Goal: Obtain resource: Obtain resource

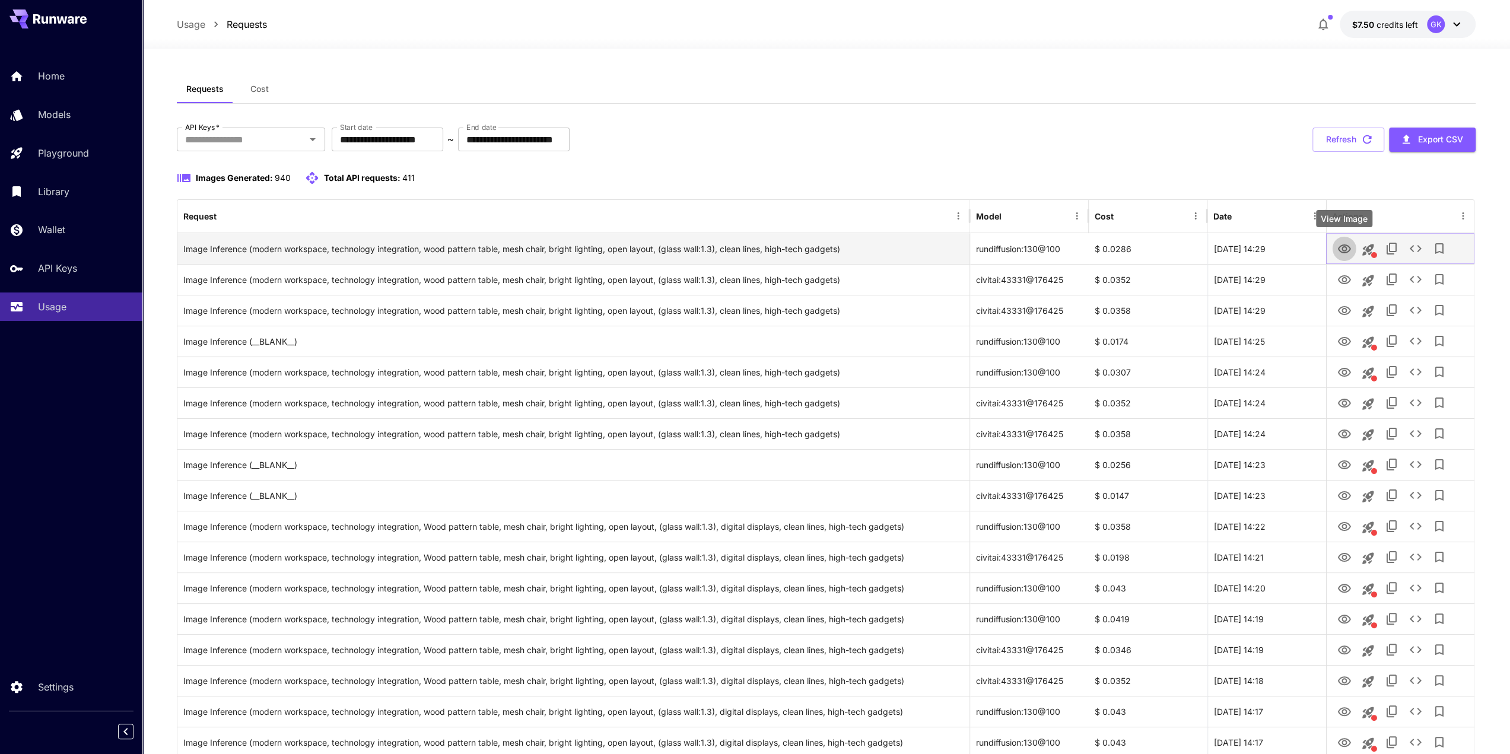
click at [1337, 252] on icon "View Image" at bounding box center [1343, 249] width 14 height 14
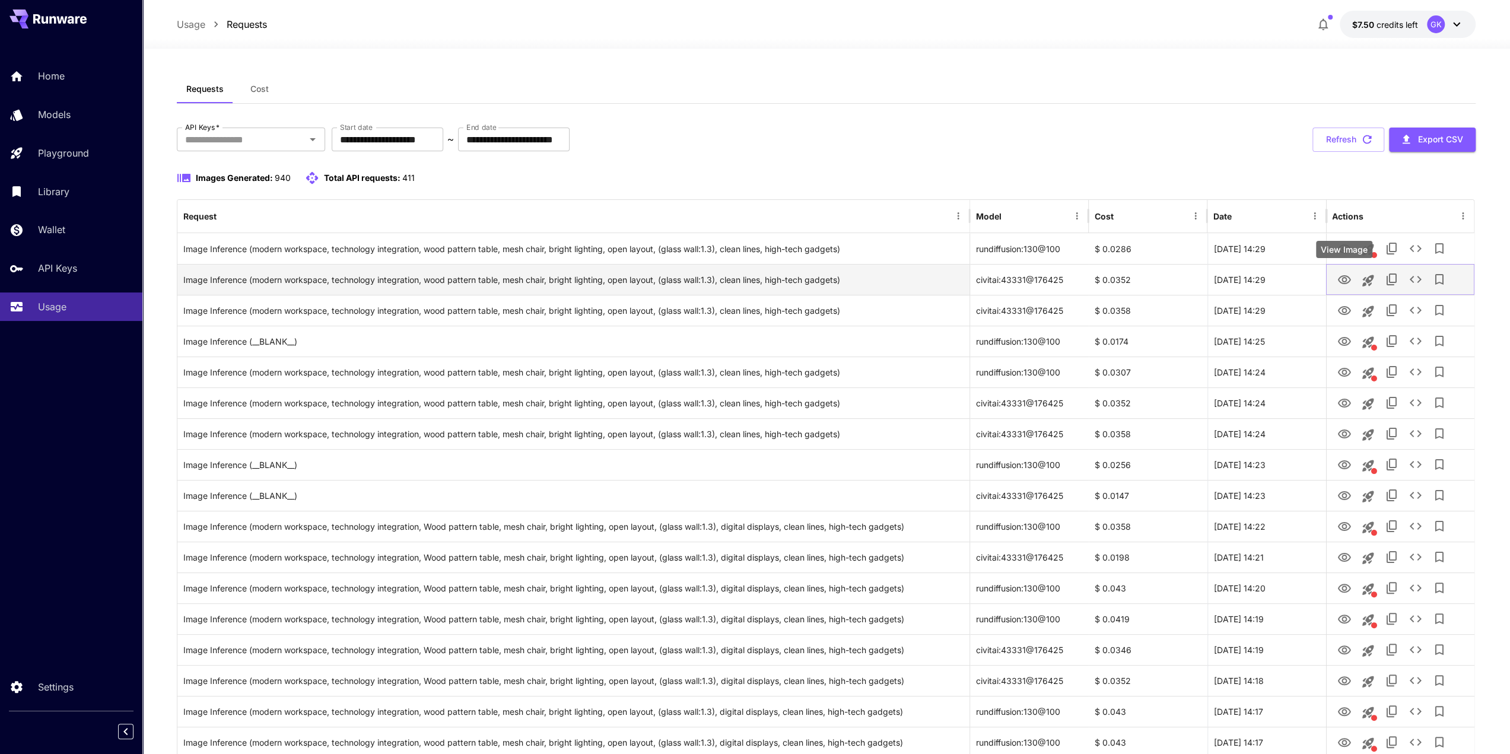
click at [1341, 276] on icon "View Image" at bounding box center [1343, 279] width 13 height 9
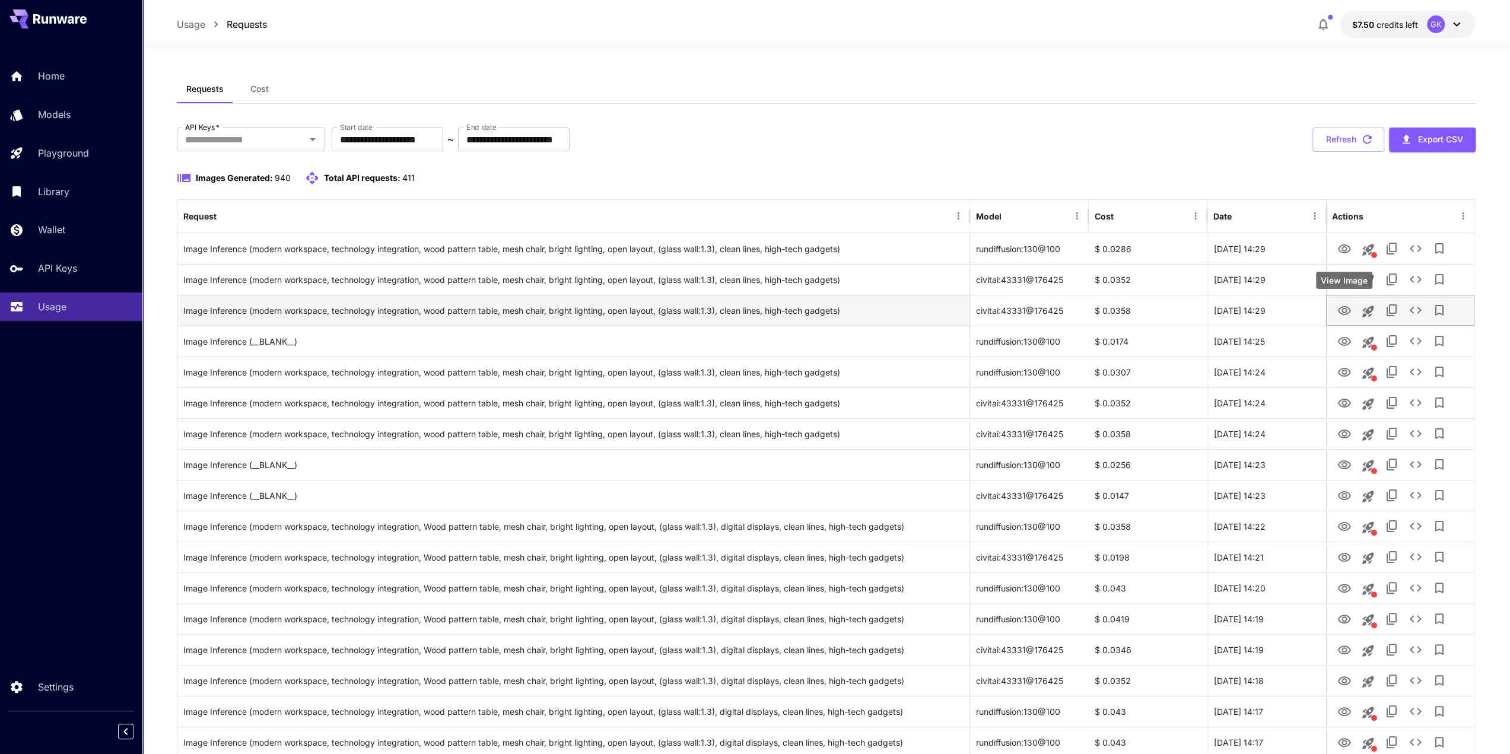
click at [1344, 315] on icon "View Image" at bounding box center [1343, 311] width 14 height 14
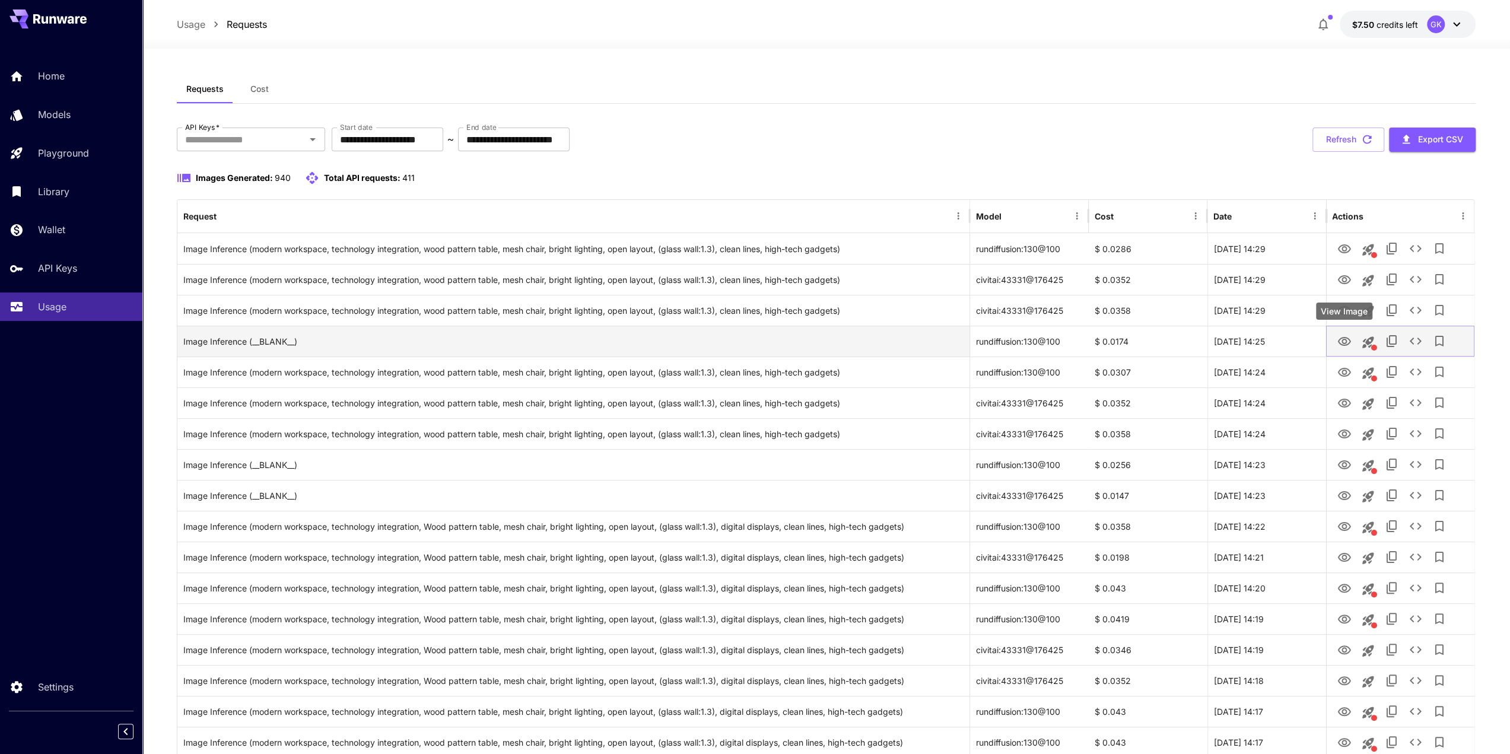
click at [1342, 340] on icon "View Image" at bounding box center [1343, 342] width 14 height 14
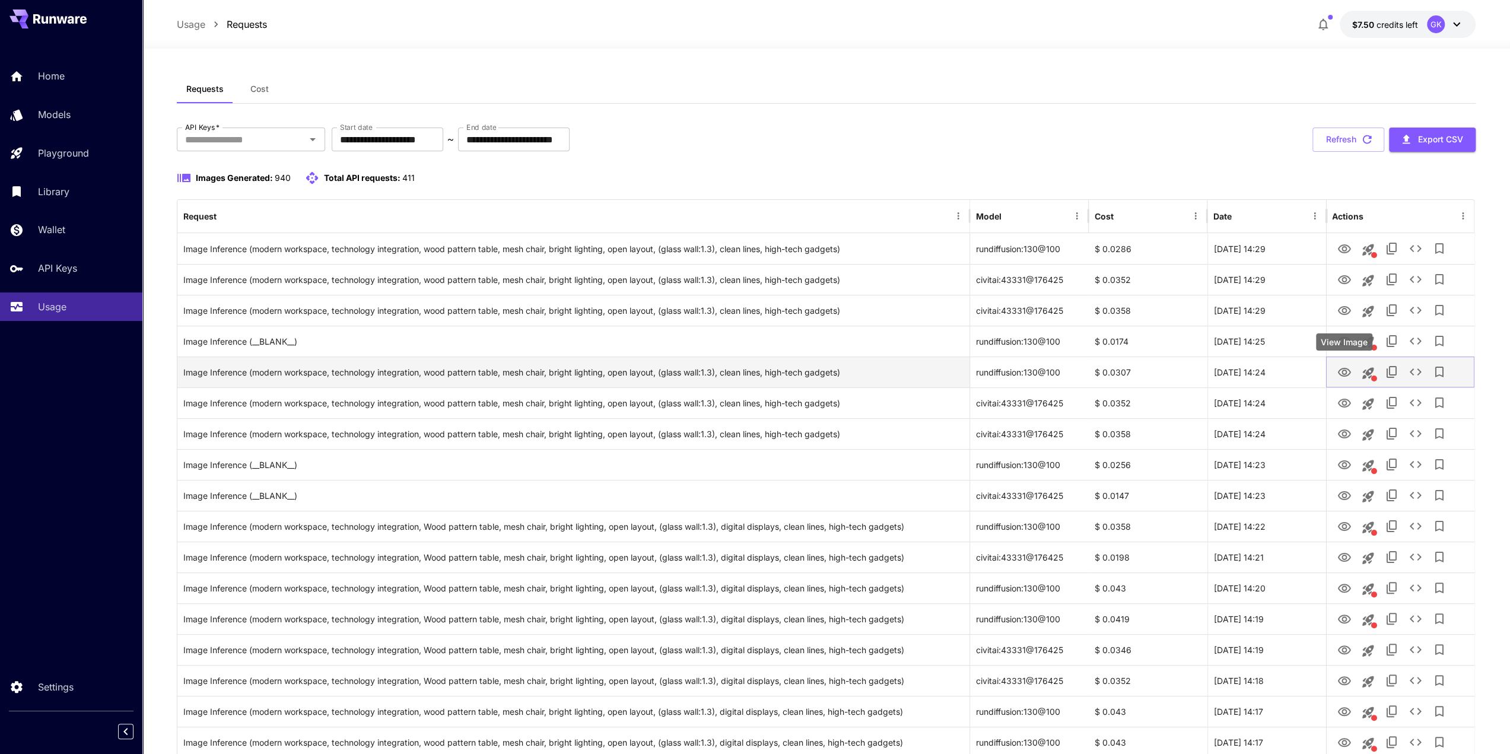
click at [1344, 374] on icon "View Image" at bounding box center [1343, 372] width 14 height 14
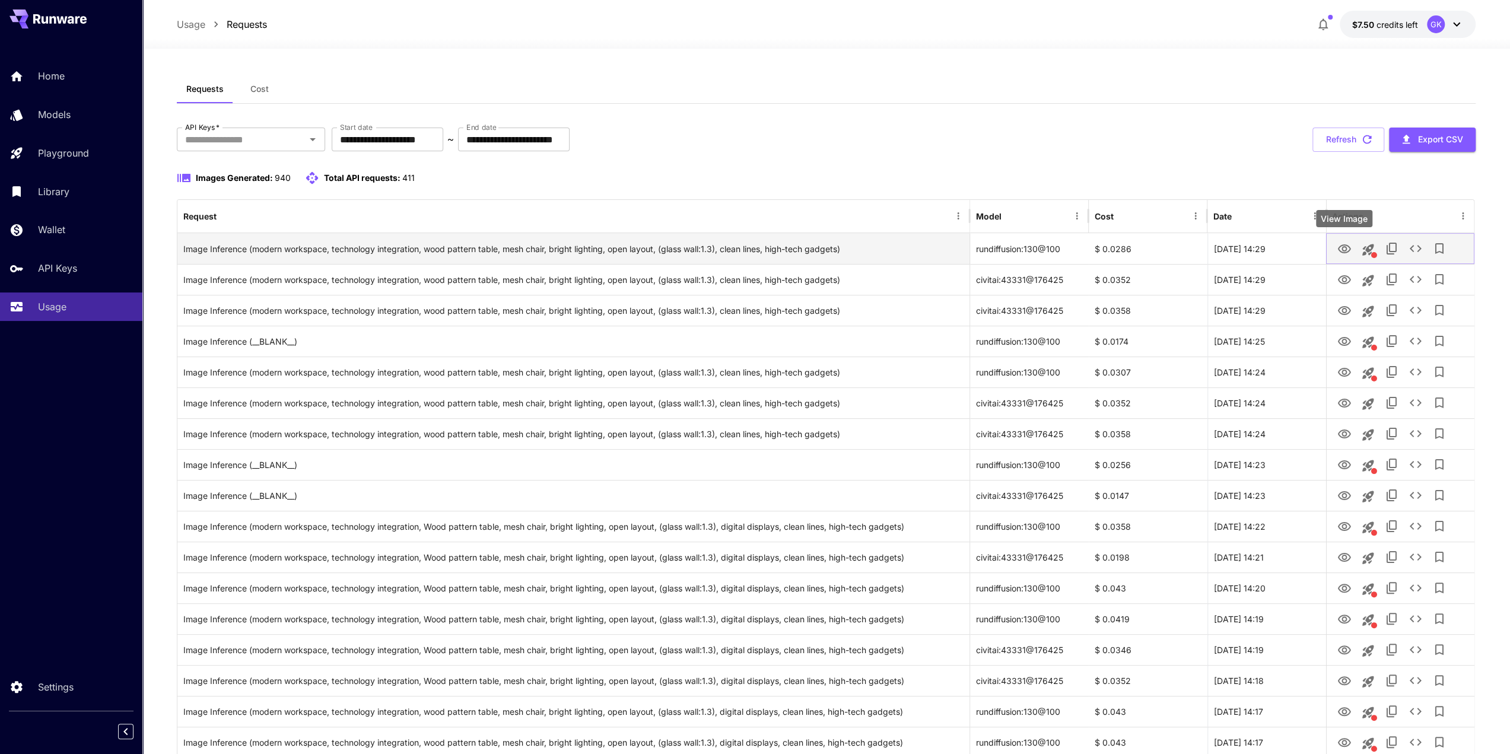
click at [1342, 246] on icon "View Image" at bounding box center [1343, 248] width 13 height 9
